Goal: Book appointment/travel/reservation

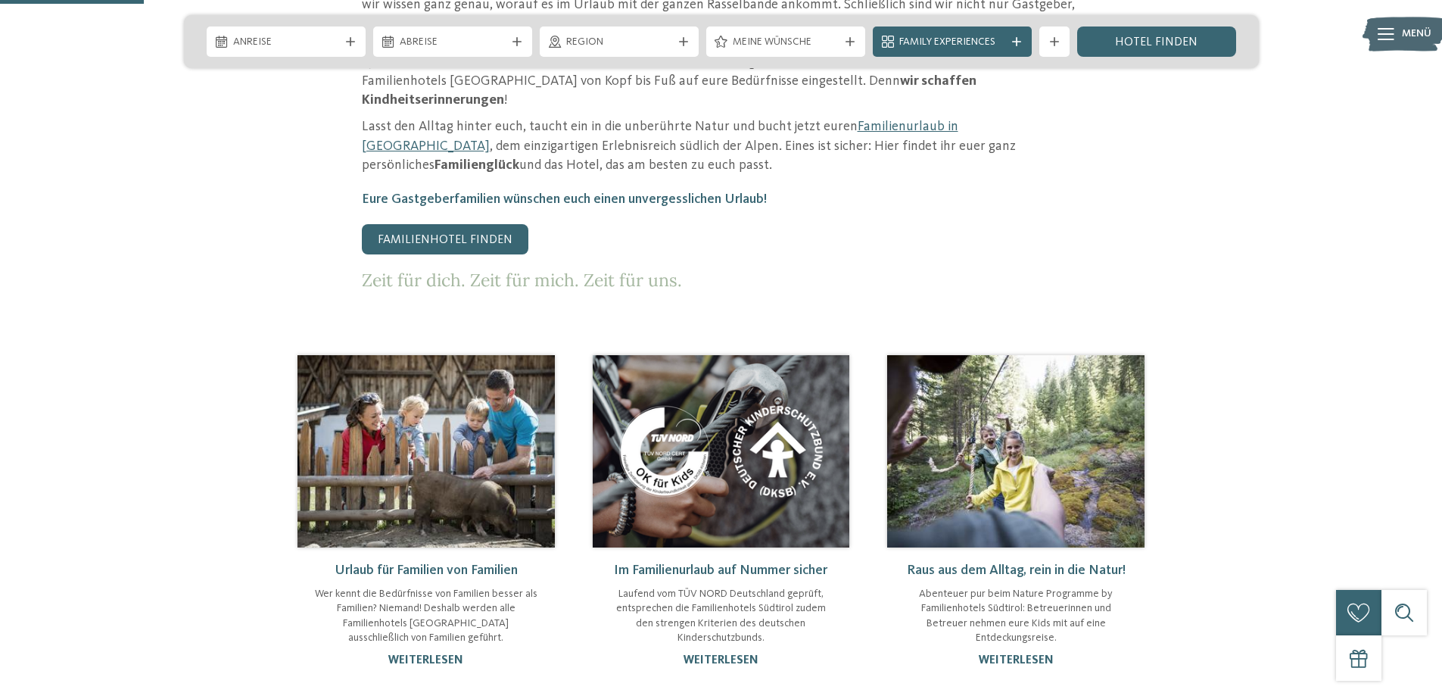
scroll to position [681, 0]
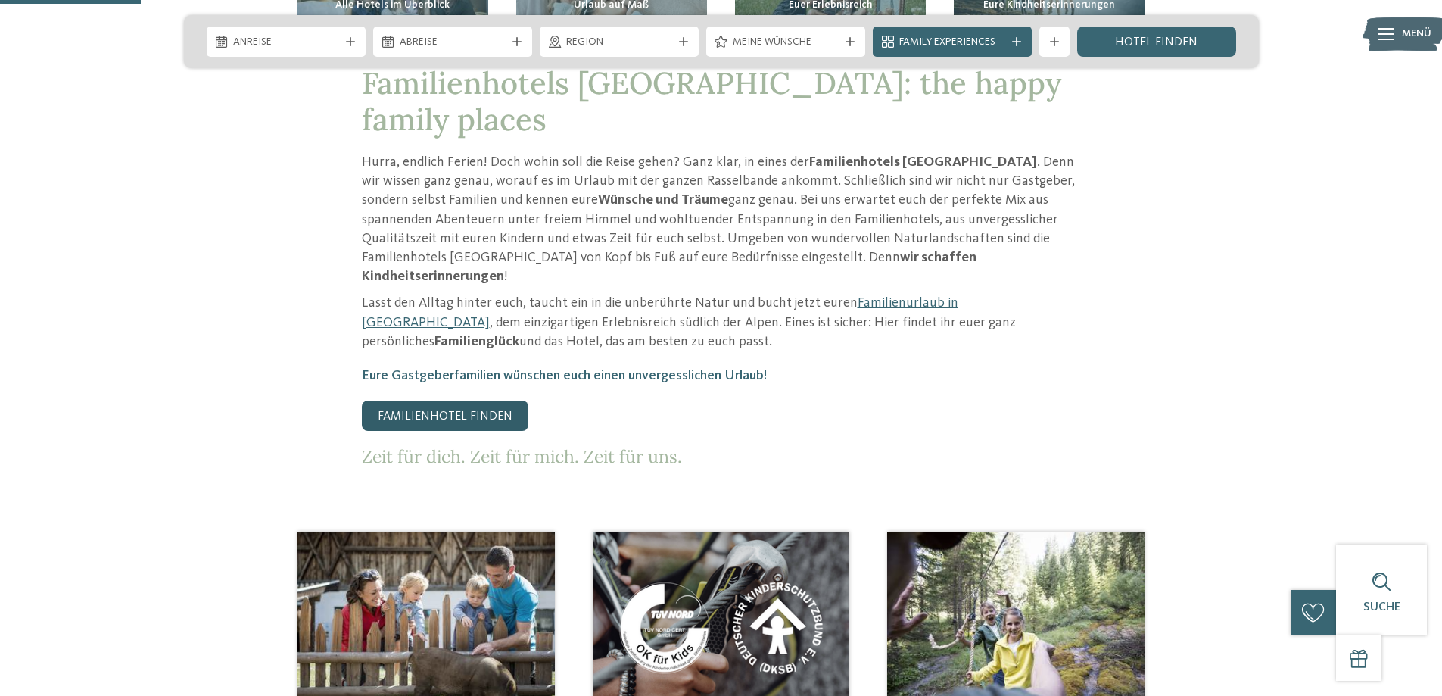
click at [438, 400] on link "Familienhotel finden" at bounding box center [445, 415] width 167 height 30
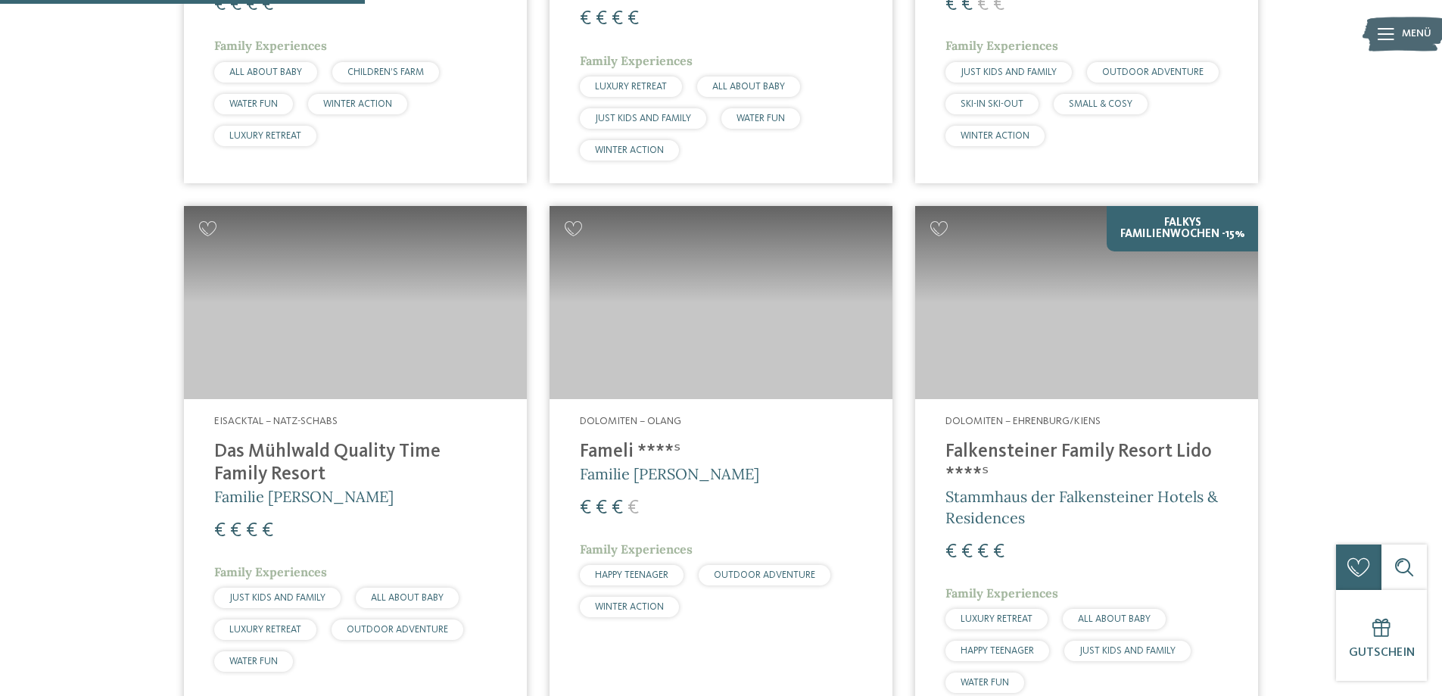
scroll to position [1287, 0]
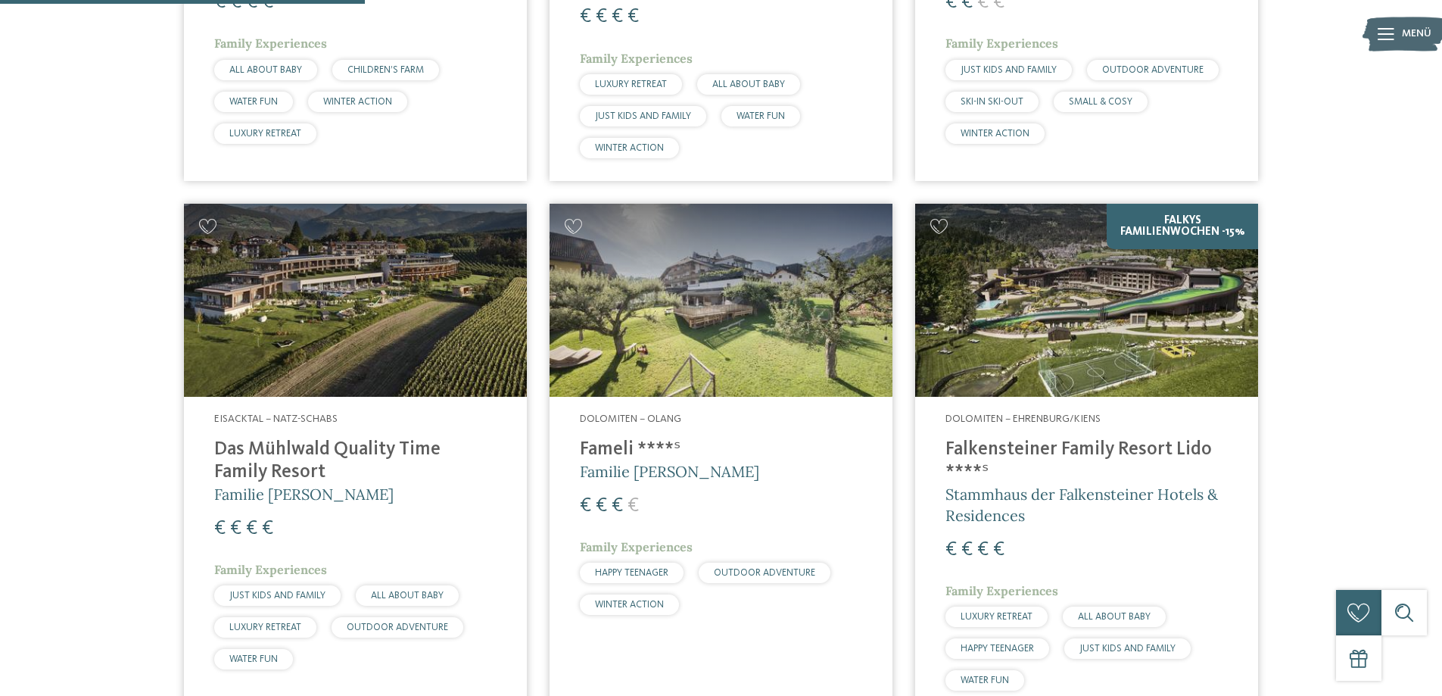
click at [1166, 332] on img at bounding box center [1086, 300] width 343 height 193
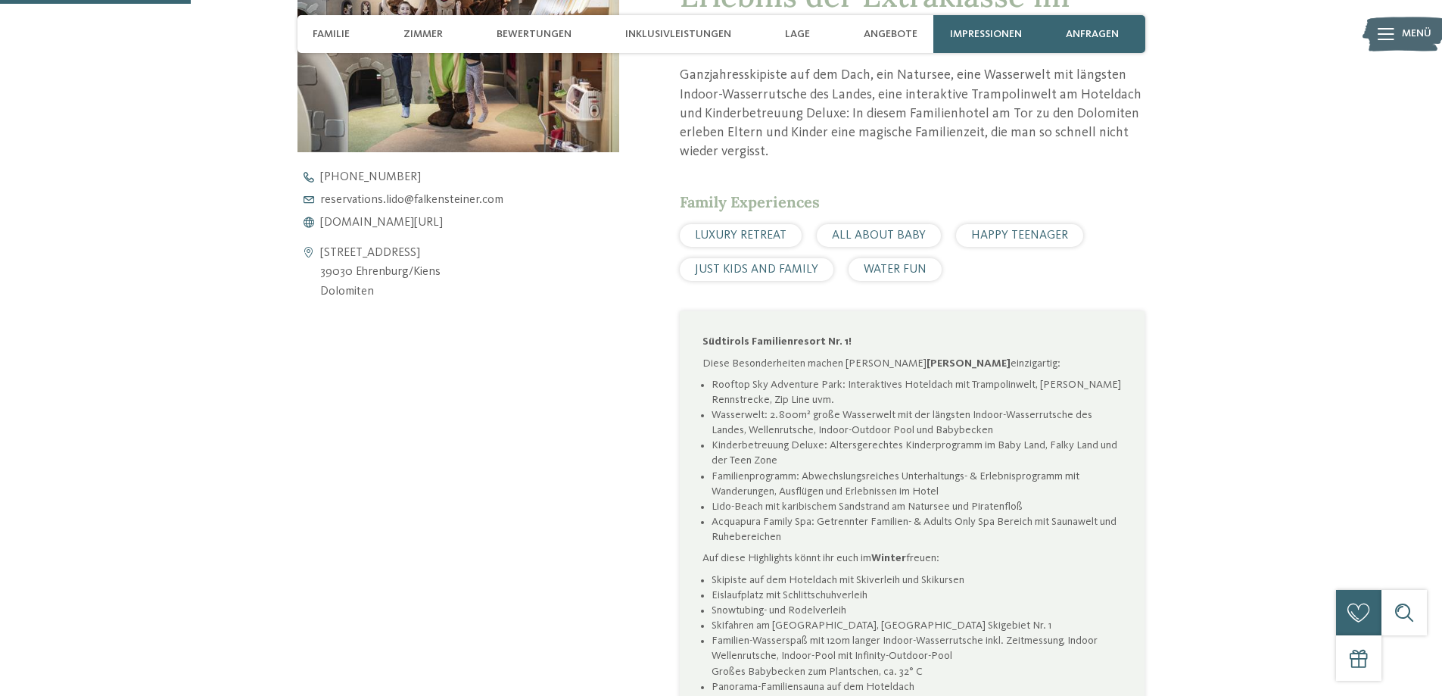
scroll to position [303, 0]
